Goal: Task Accomplishment & Management: Complete application form

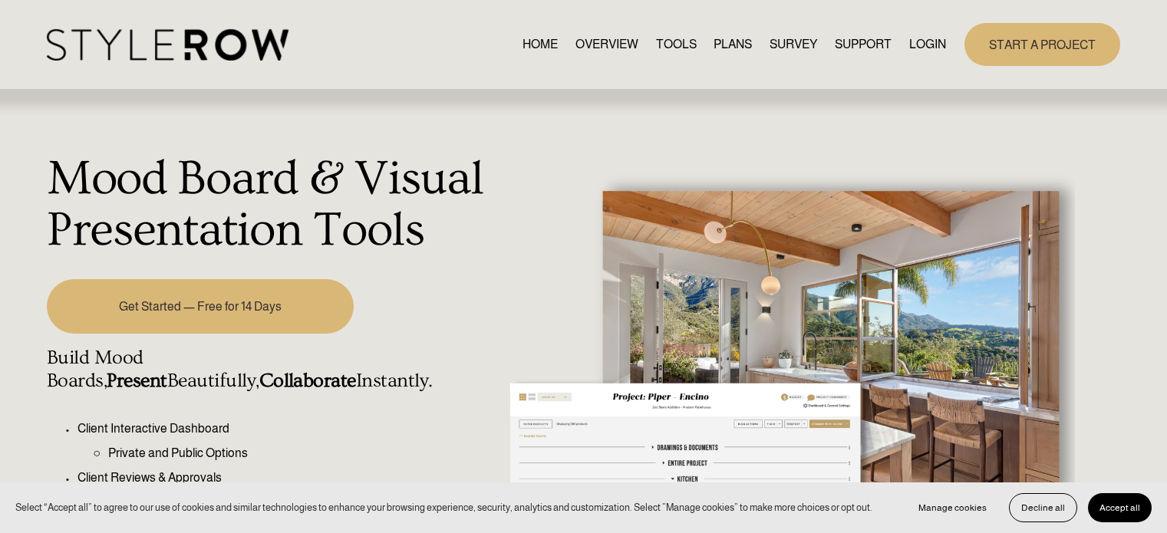
click at [236, 318] on link "Get Started — Free for 14 Days" at bounding box center [200, 306] width 307 height 54
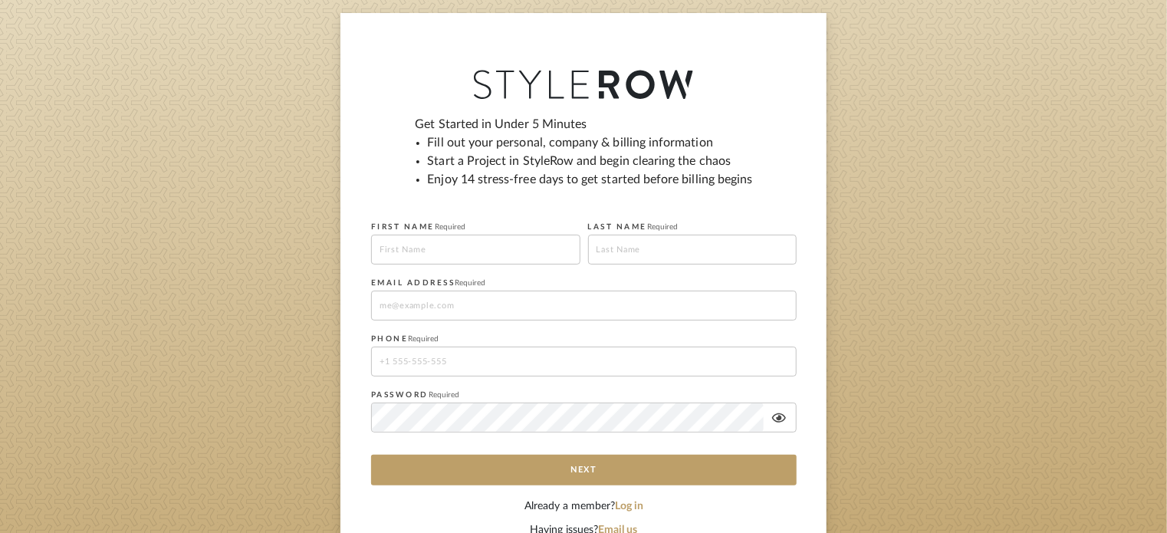
scroll to position [107, 0]
click at [447, 249] on input at bounding box center [475, 249] width 209 height 30
type input "Angelica"
type input "Velazquez"
type input "Velazangelica@gmail.com"
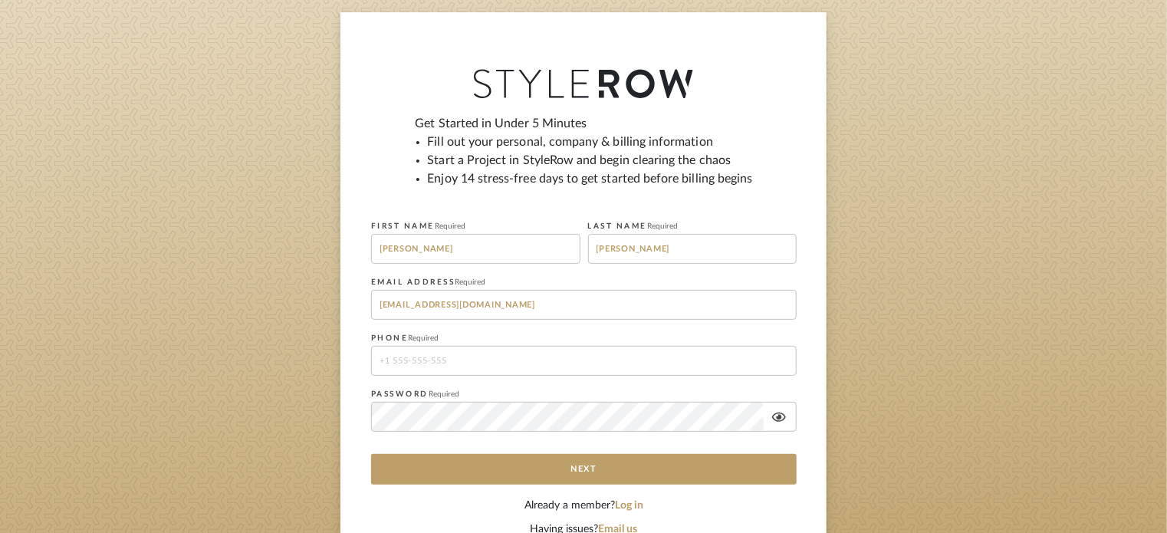
type input "12812213102"
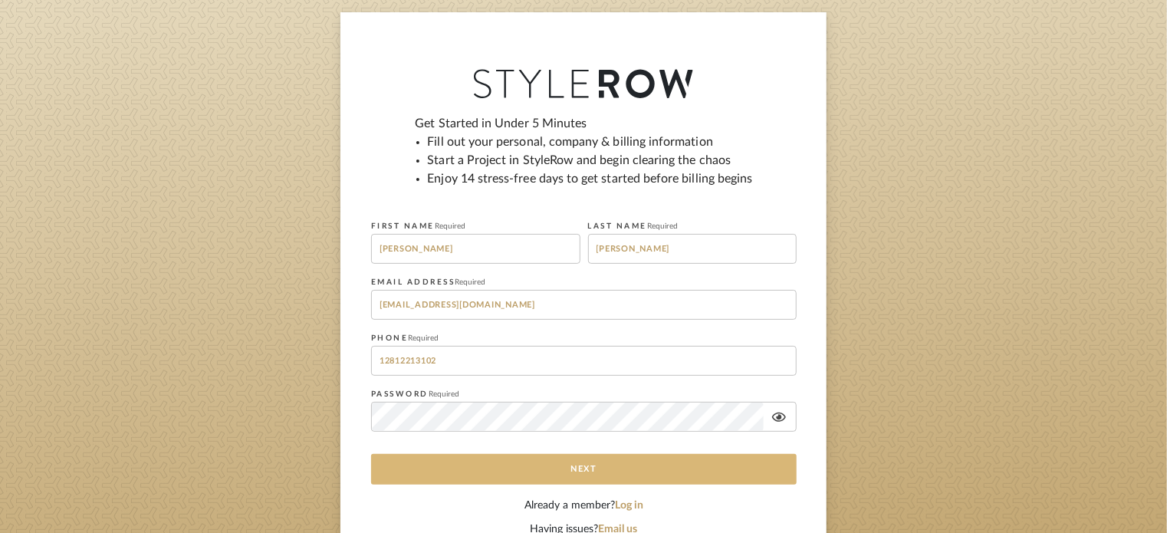
click at [630, 475] on button "Next" at bounding box center [584, 469] width 426 height 31
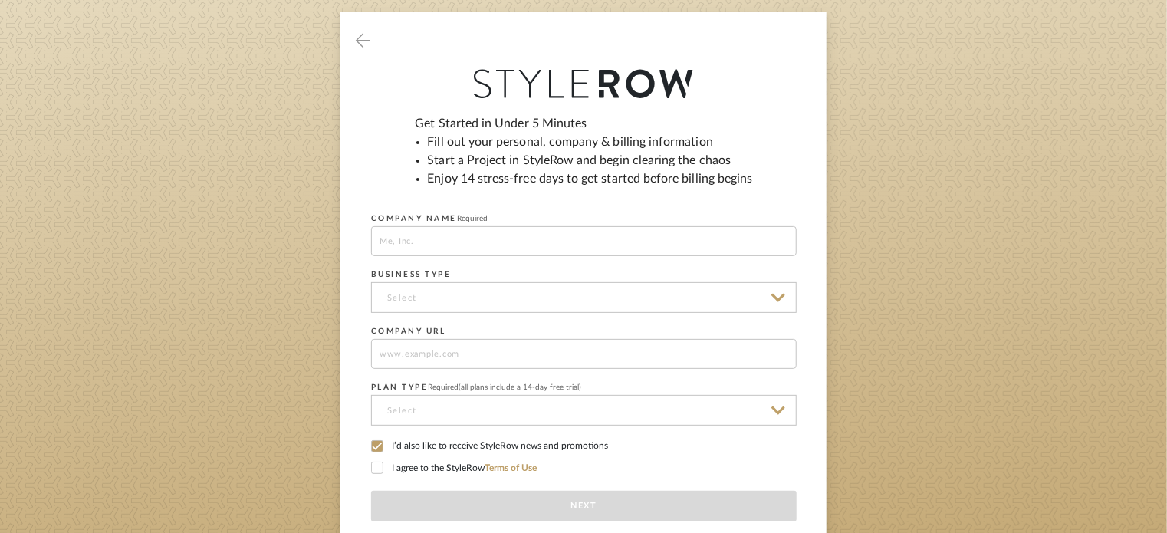
scroll to position [0, 0]
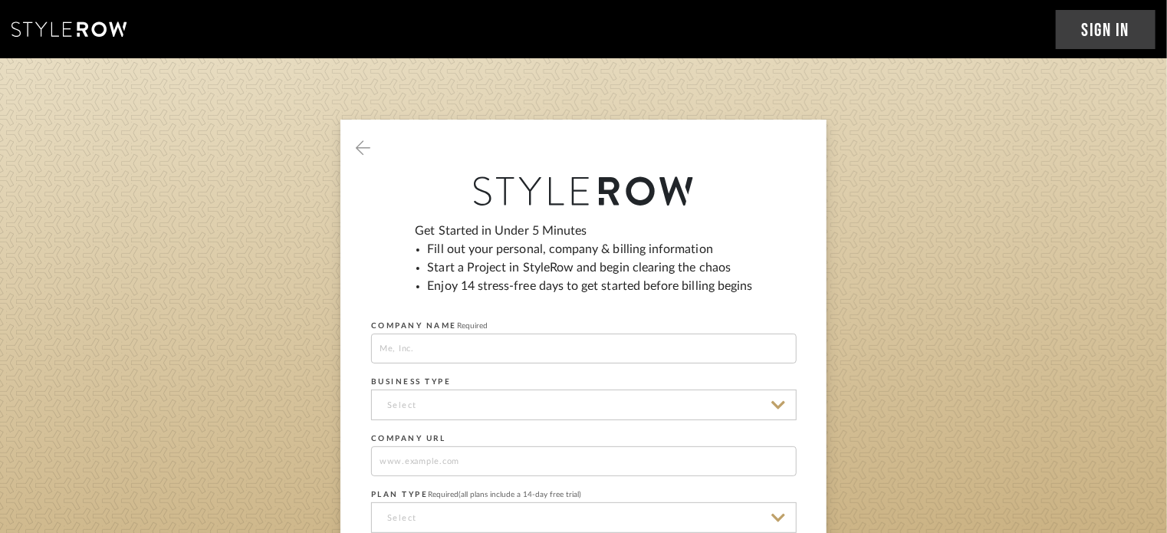
click at [627, 353] on input at bounding box center [584, 349] width 426 height 30
type input "Angelic Aesthetics"
click at [515, 395] on input at bounding box center [584, 405] width 426 height 31
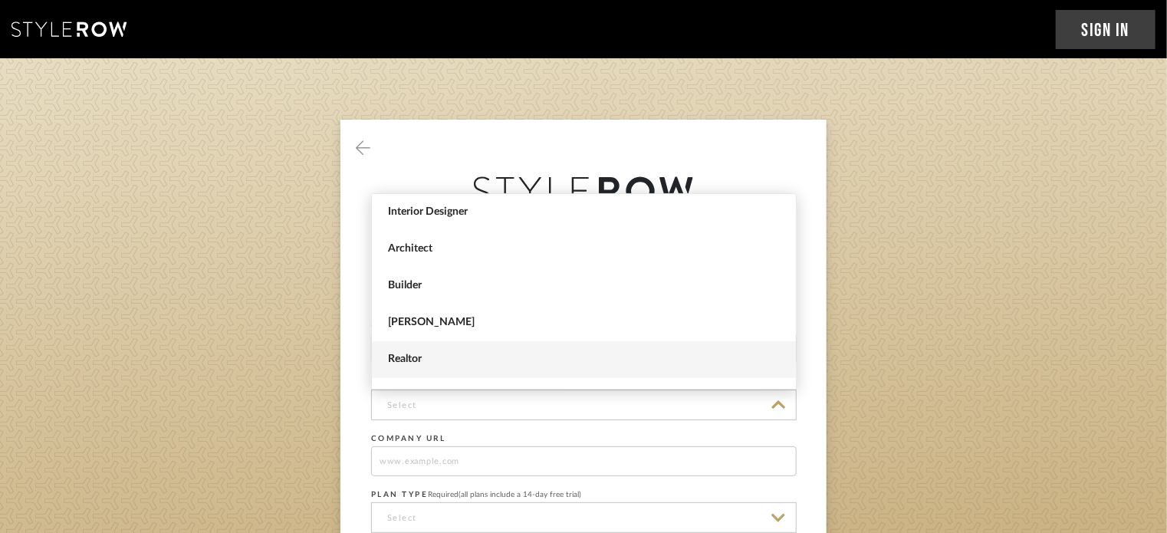
scroll to position [62, 0]
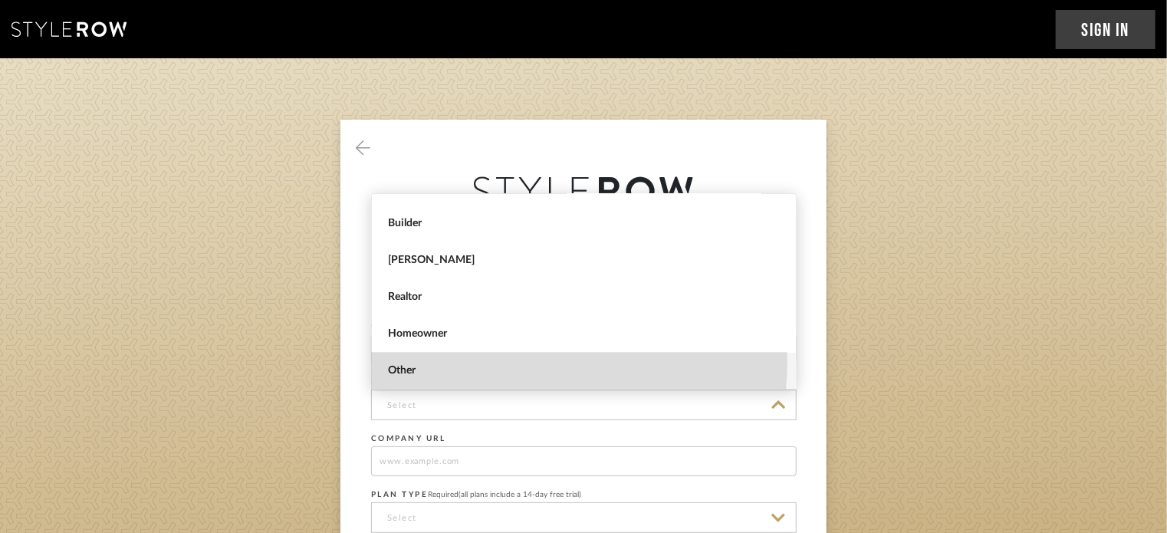
click at [506, 361] on span "Other" at bounding box center [584, 371] width 424 height 37
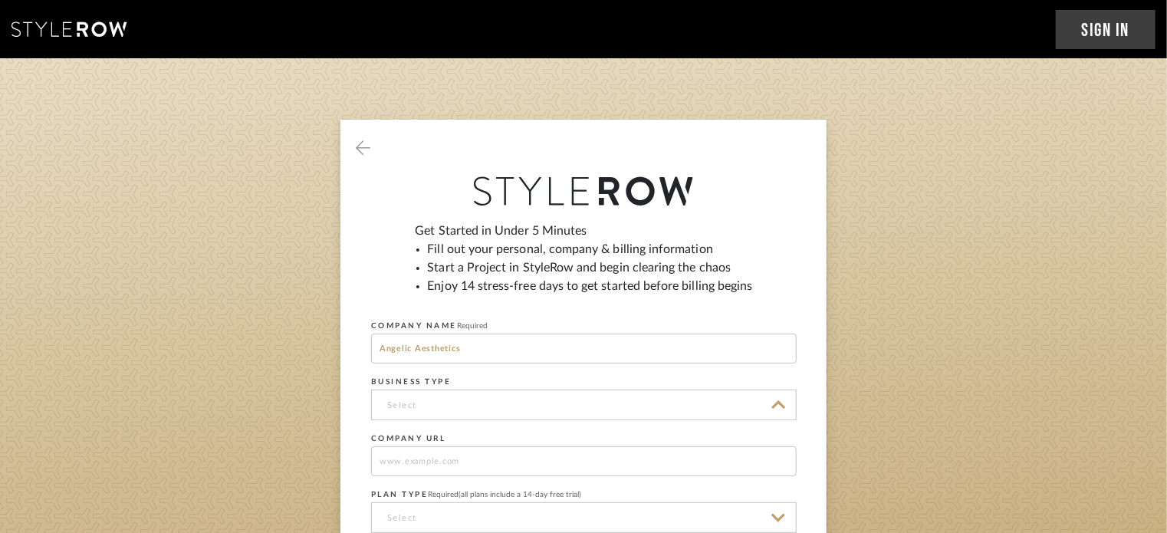
type input "Other"
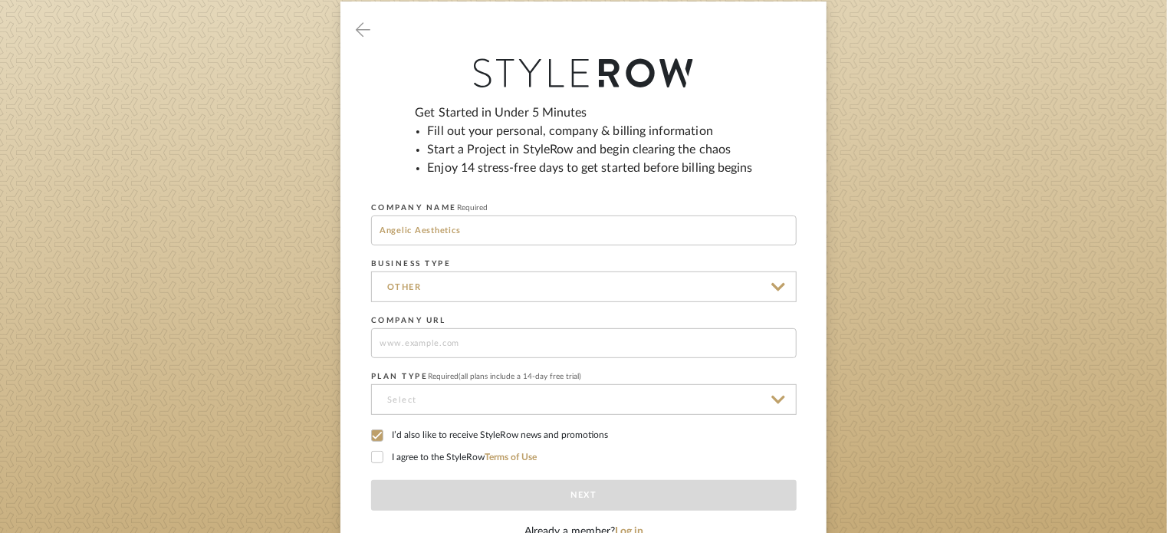
scroll to position [0, 0]
